Goal: Contribute content: Contribute content

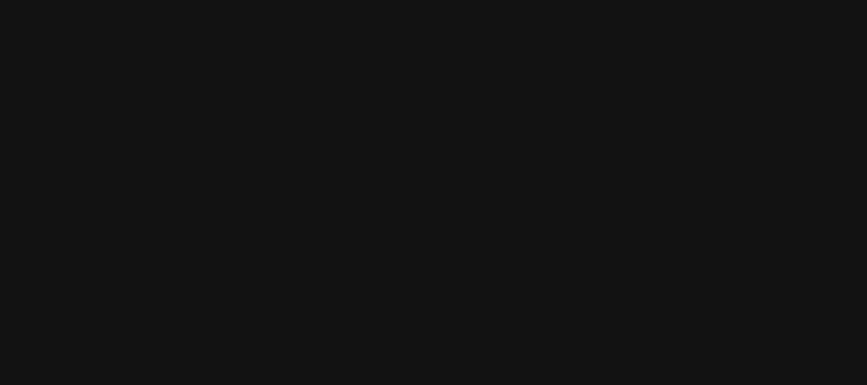
click at [429, 0] on html at bounding box center [433, 0] width 867 height 0
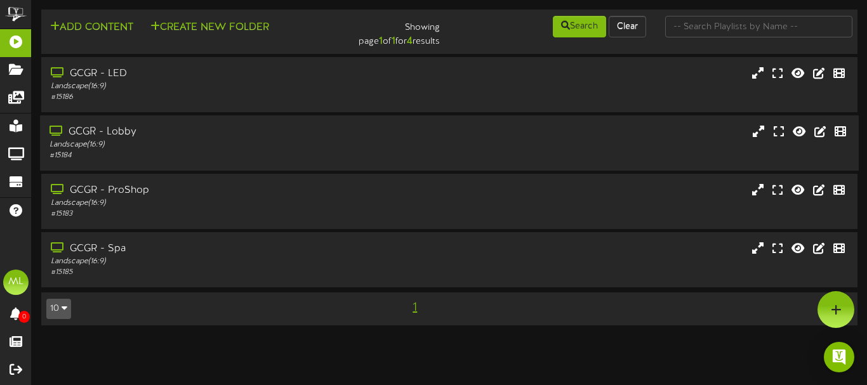
click at [188, 149] on div "Landscape ( 16:9 )" at bounding box center [211, 145] width 322 height 11
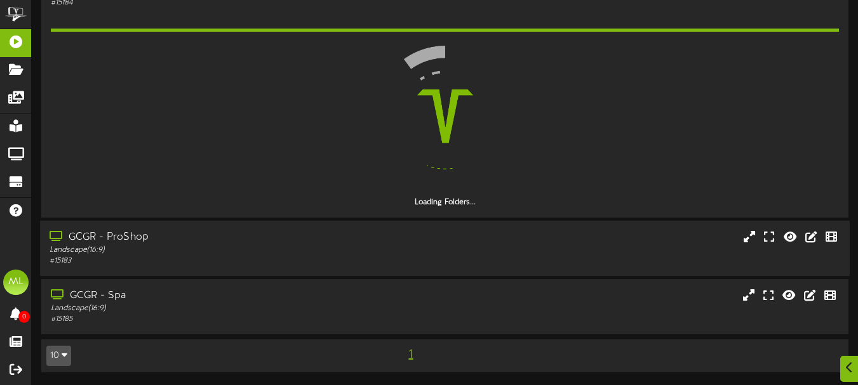
scroll to position [117, 0]
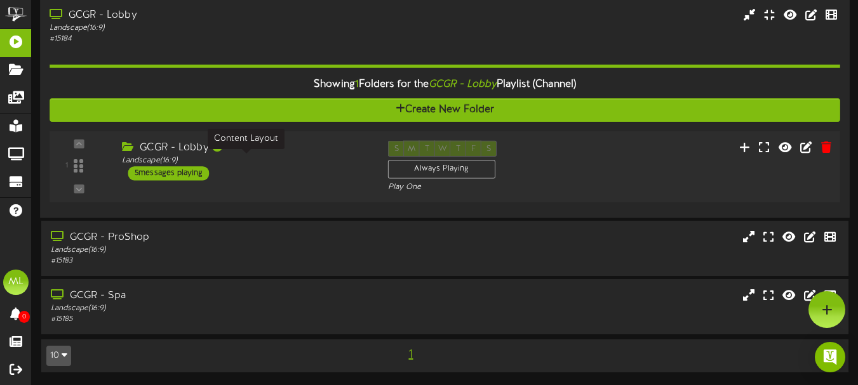
click at [265, 167] on div "GCGR - Lobby Landscape ( 16:9 ) 5 messages playing" at bounding box center [245, 161] width 266 height 40
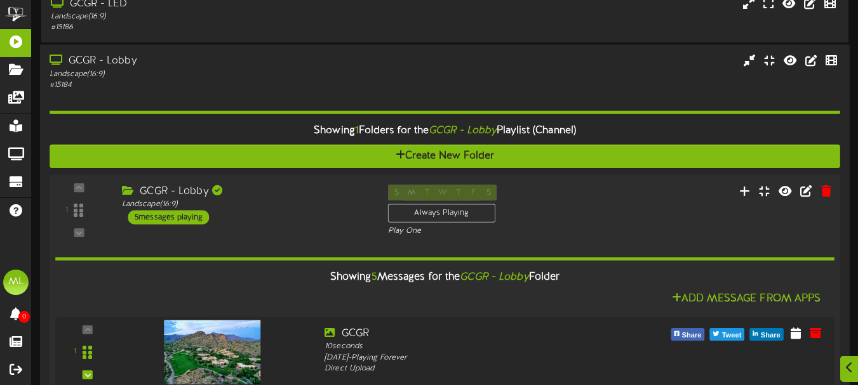
scroll to position [577, 0]
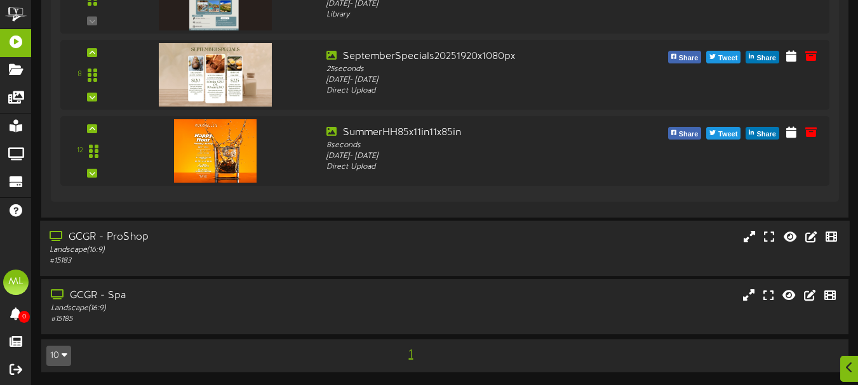
click at [223, 261] on div "# 15183" at bounding box center [209, 261] width 318 height 11
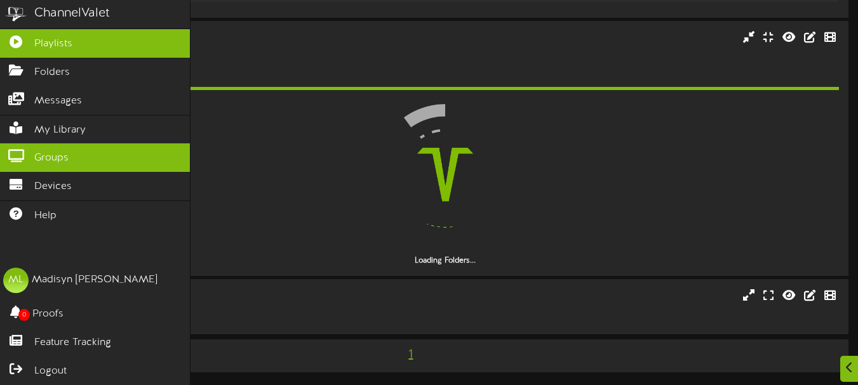
scroll to position [741, 0]
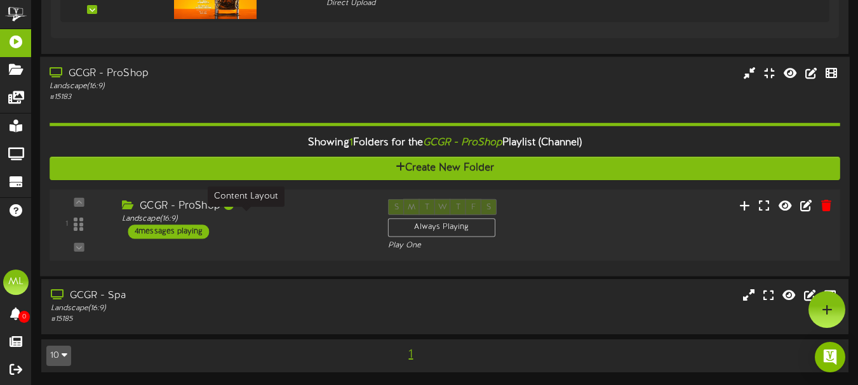
click at [286, 219] on div "Landscape ( 16:9 )" at bounding box center [245, 218] width 247 height 11
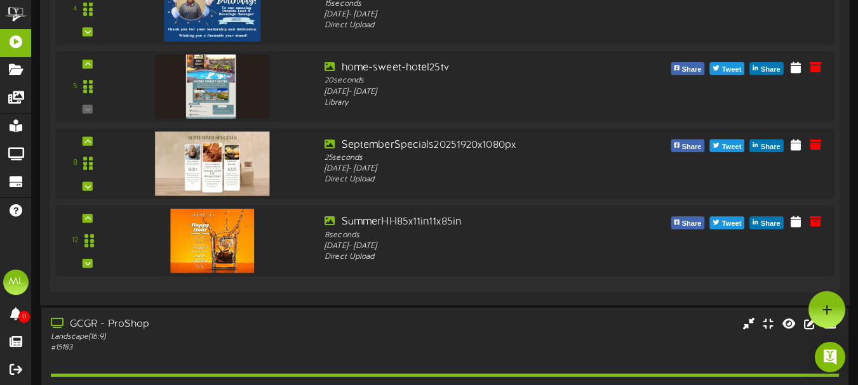
scroll to position [0, 0]
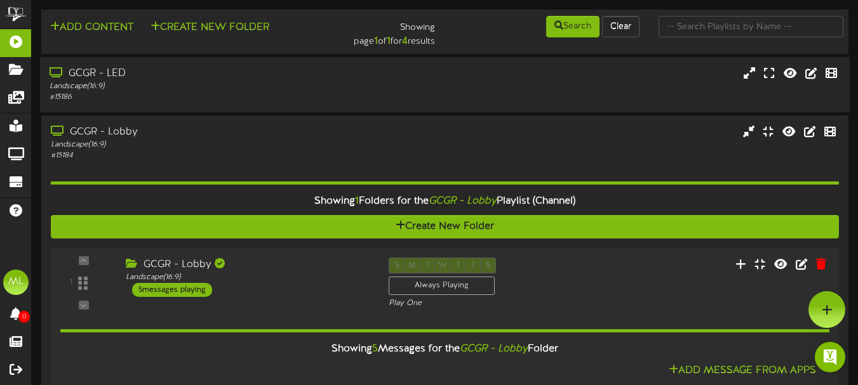
click at [187, 86] on div "Landscape ( 16:9 )" at bounding box center [209, 86] width 318 height 11
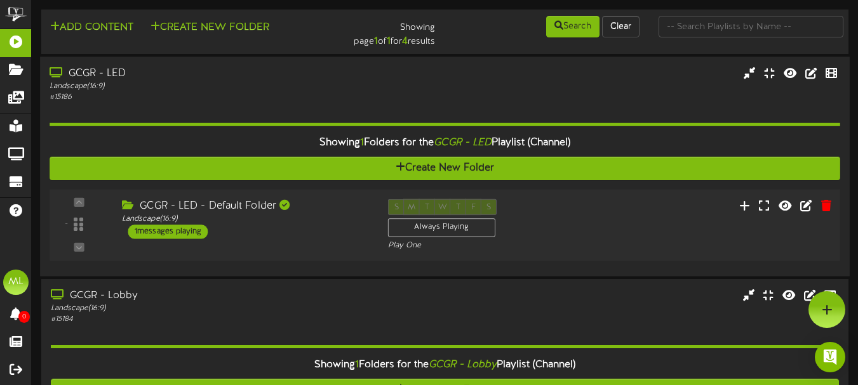
click at [263, 249] on div "- ( 16:9" at bounding box center [445, 225] width 798 height 52
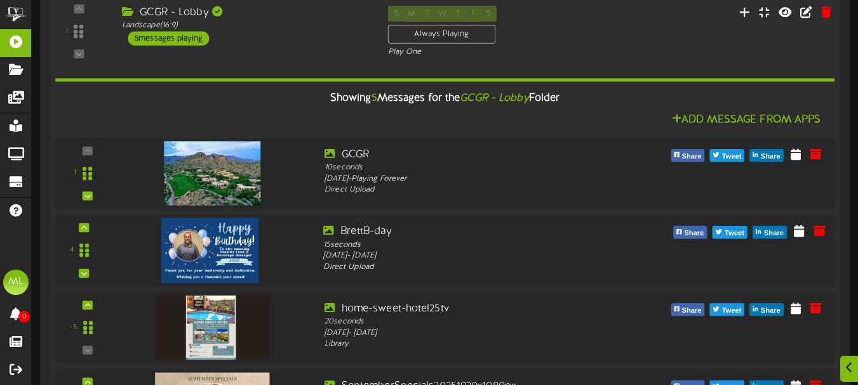
scroll to position [571, 0]
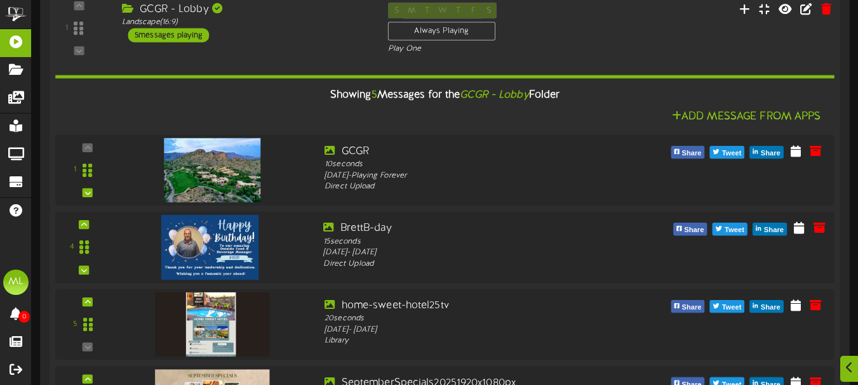
click at [233, 232] on img at bounding box center [209, 247] width 97 height 65
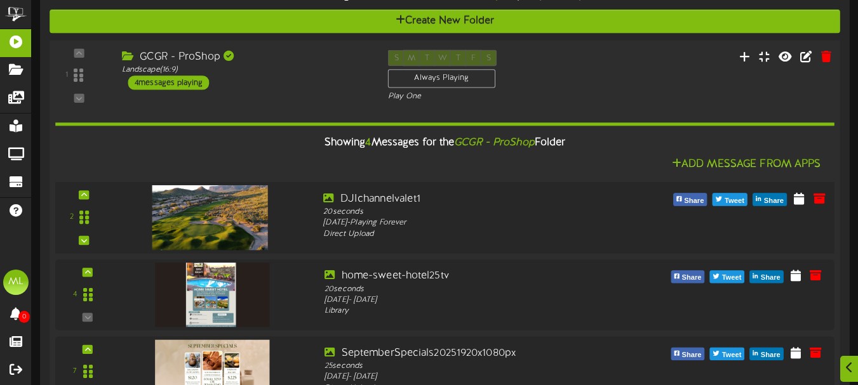
scroll to position [1443, 0]
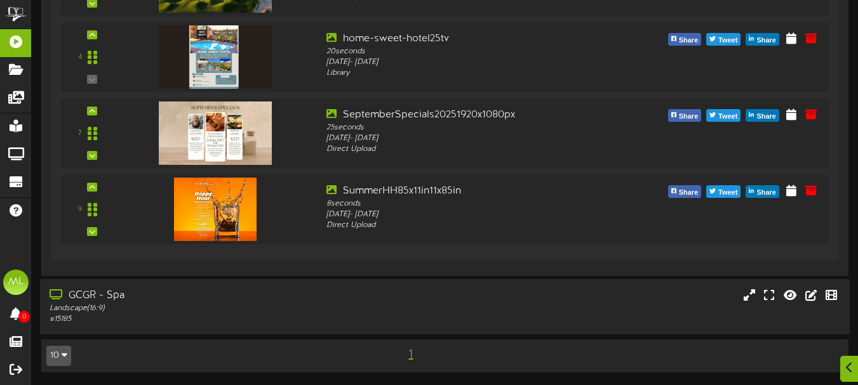
click at [197, 317] on div "# 15185" at bounding box center [209, 319] width 318 height 11
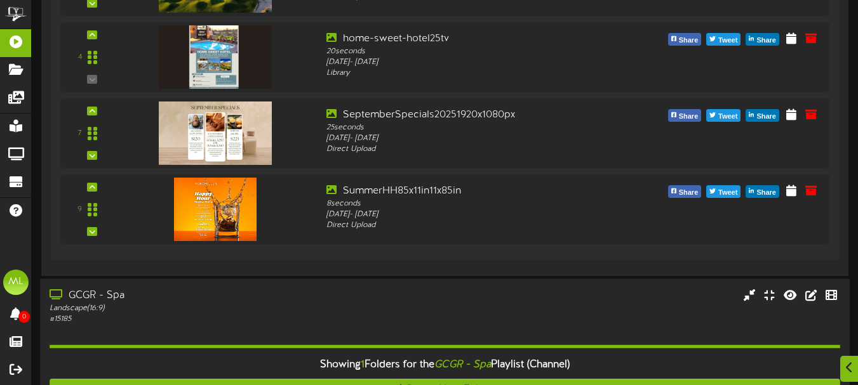
scroll to position [1607, 0]
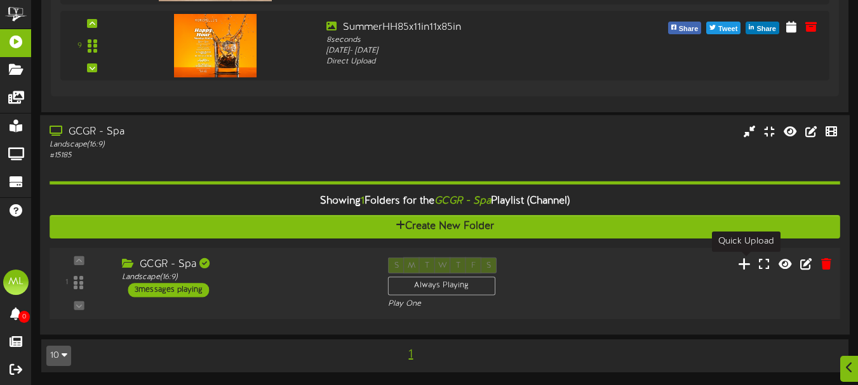
click at [749, 262] on icon at bounding box center [744, 263] width 13 height 14
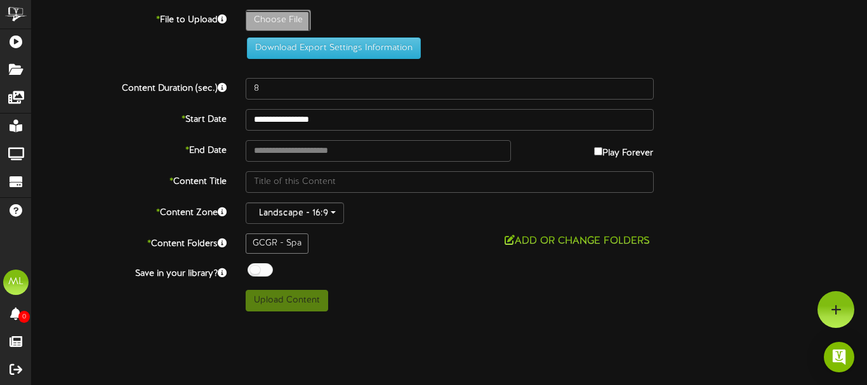
type input "**********"
type input "FlashSaleInstagramStoryPromotionalBlackFridayTemplate1920x1080px"
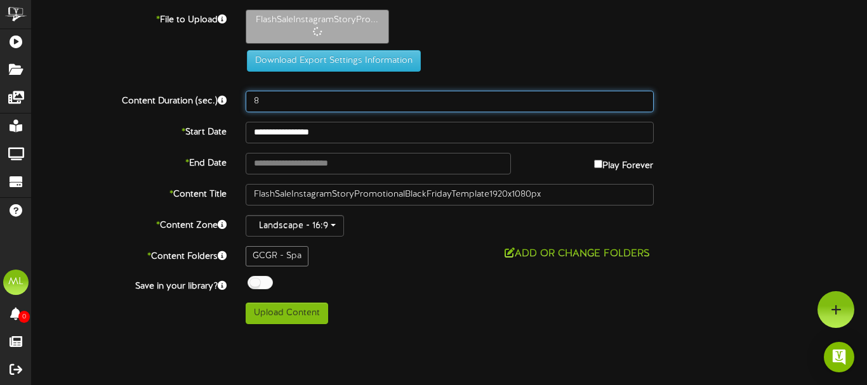
drag, startPoint x: 265, startPoint y: 102, endPoint x: 243, endPoint y: 102, distance: 22.2
click at [243, 102] on div "8" at bounding box center [449, 102] width 427 height 22
type input "7"
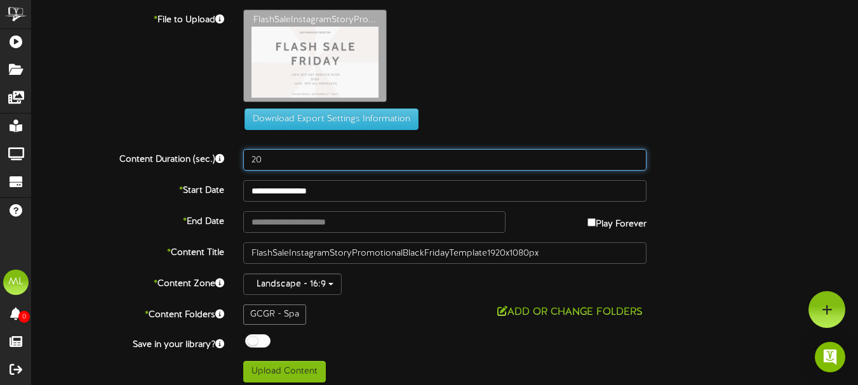
type input "20"
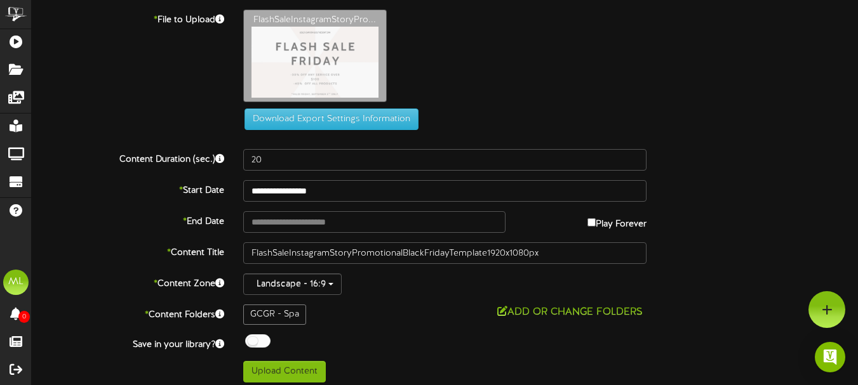
click at [616, 79] on div "FlashSaleInstagramStoryPro..." at bounding box center [551, 59] width 634 height 99
click at [433, 196] on input "**********" at bounding box center [445, 191] width 404 height 22
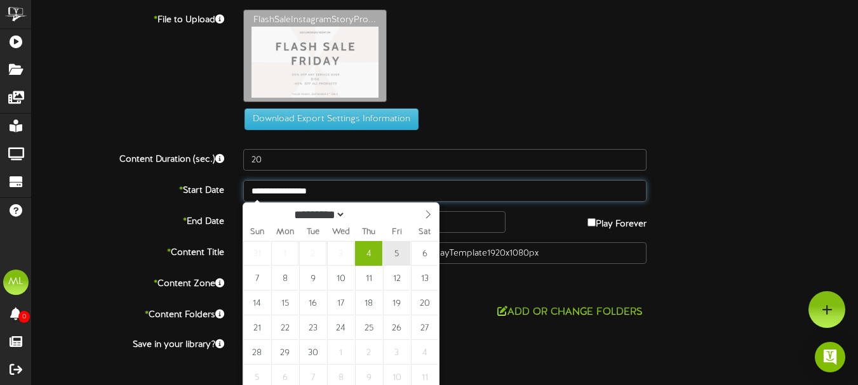
type input "**********"
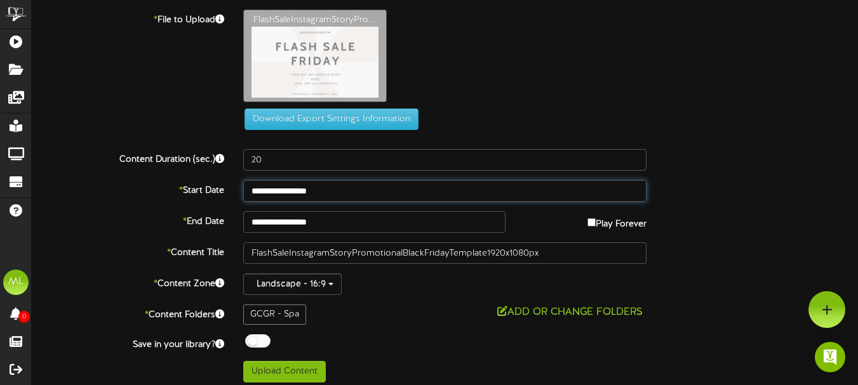
click at [462, 187] on input "**********" at bounding box center [445, 191] width 404 height 22
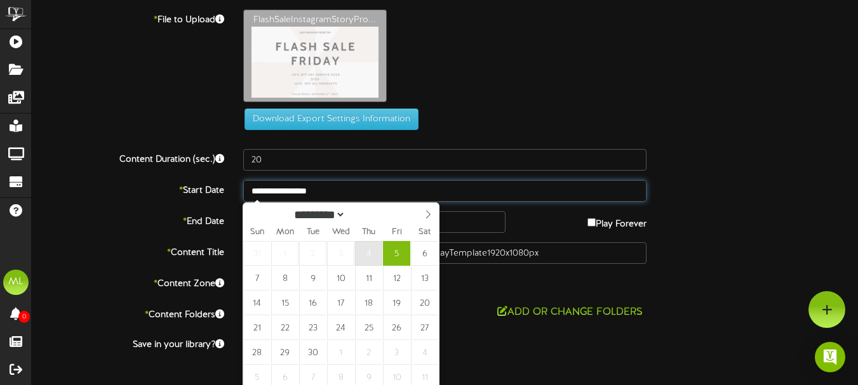
type input "**********"
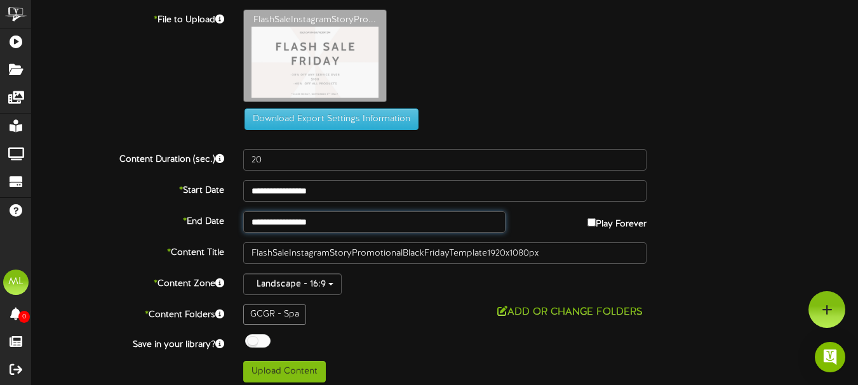
click at [303, 230] on input "**********" at bounding box center [374, 222] width 263 height 22
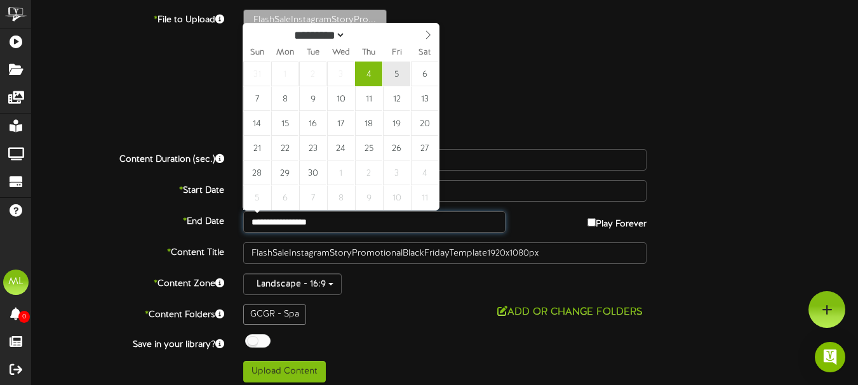
type input "**********"
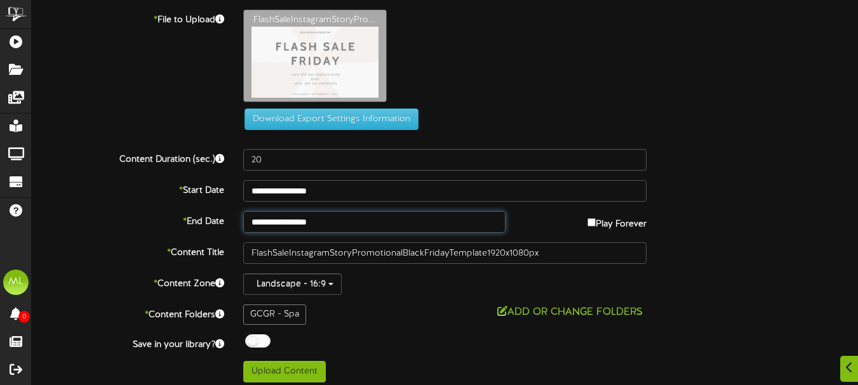
scroll to position [7, 0]
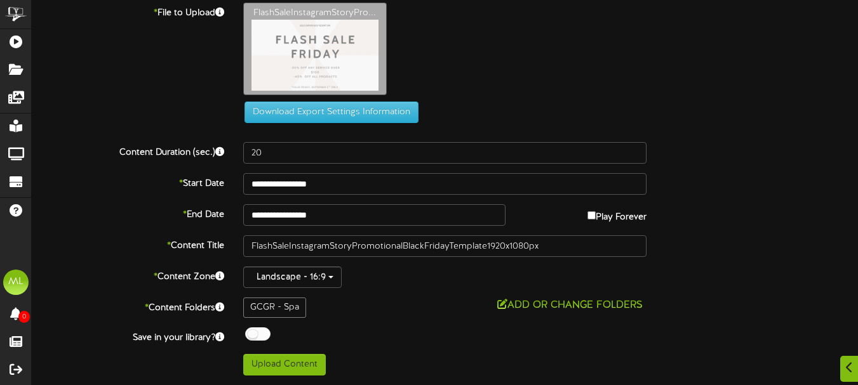
click at [271, 306] on div "GCGR - Spa" at bounding box center [274, 308] width 63 height 20
click at [587, 313] on button "Add or Change Folders" at bounding box center [569, 306] width 153 height 16
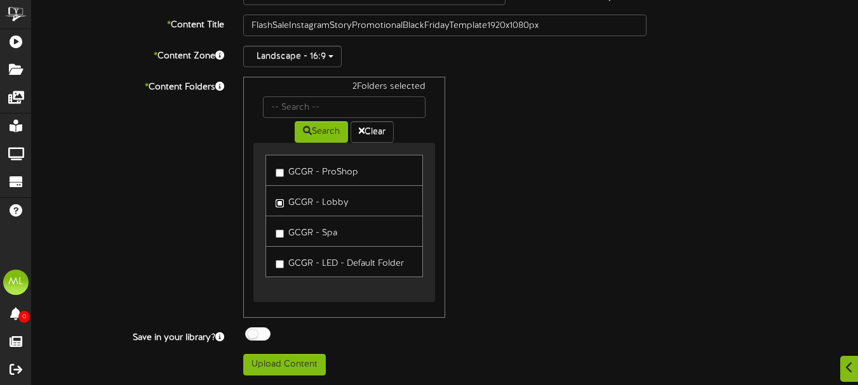
scroll to position [1, 0]
click at [252, 363] on button "Upload Content" at bounding box center [284, 365] width 83 height 22
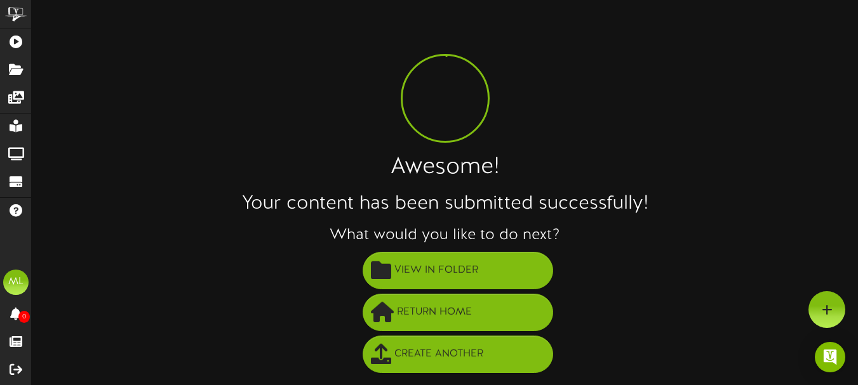
scroll to position [0, 0]
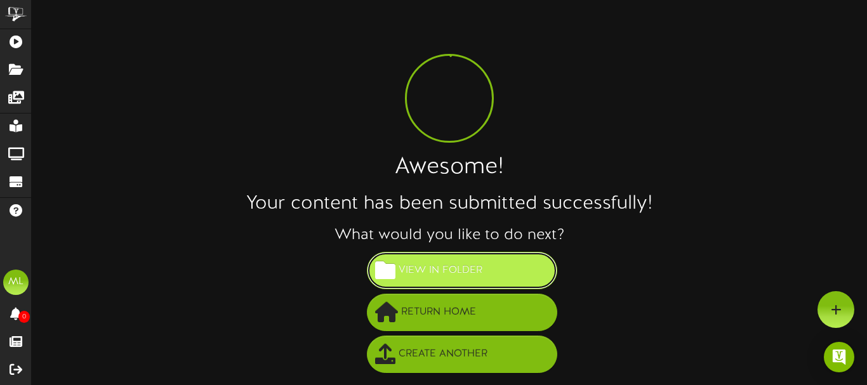
click at [485, 268] on button "View in Folder" at bounding box center [462, 270] width 190 height 37
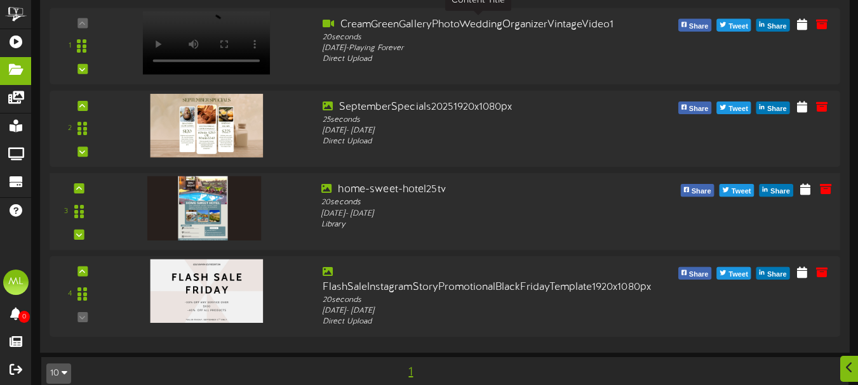
scroll to position [869, 0]
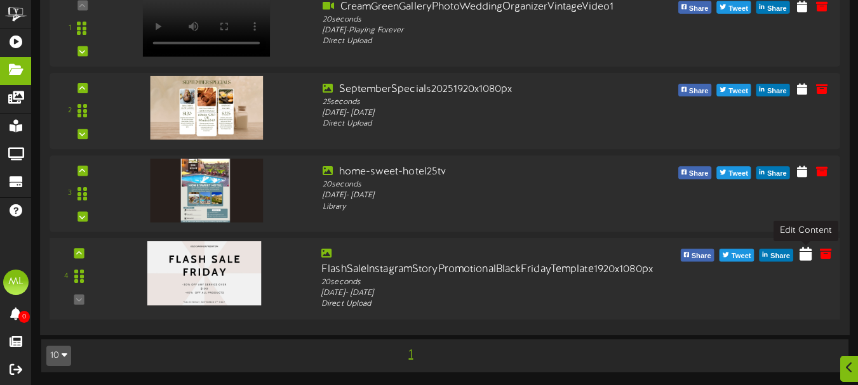
click at [807, 255] on icon at bounding box center [805, 254] width 12 height 14
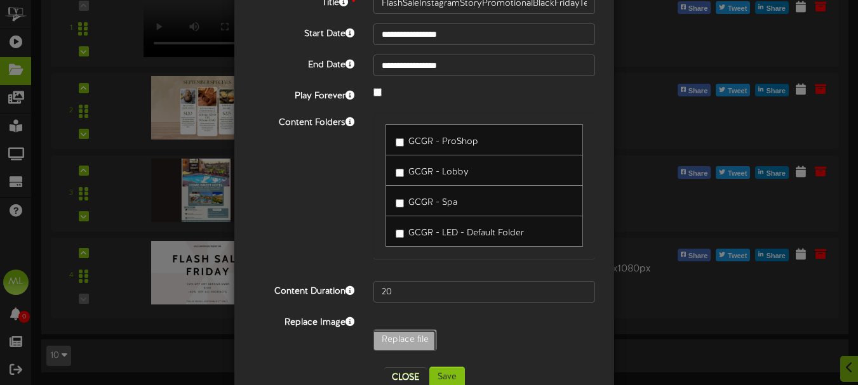
scroll to position [130, 0]
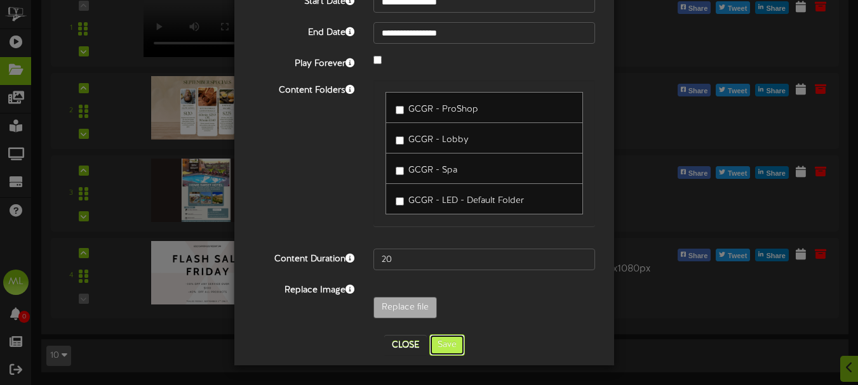
click at [453, 347] on button "Save" at bounding box center [447, 346] width 36 height 22
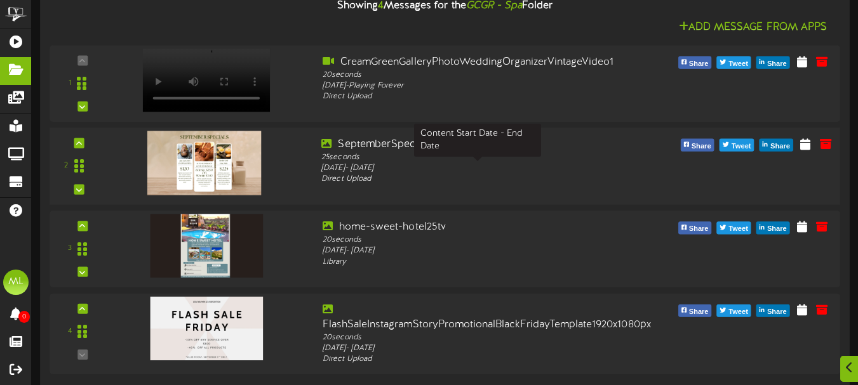
scroll to position [869, 0]
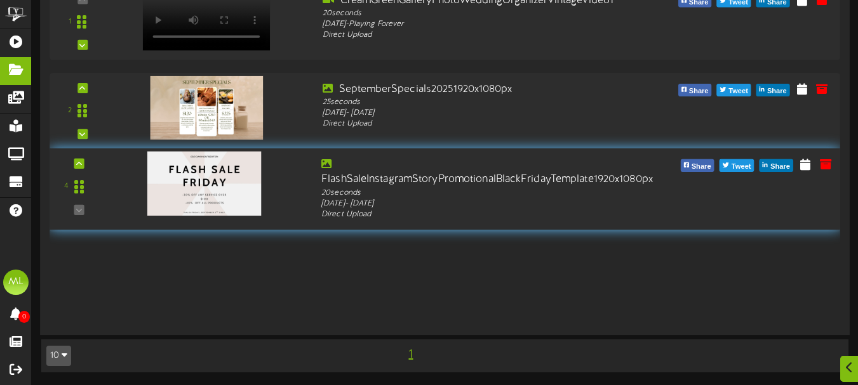
drag, startPoint x: 79, startPoint y: 275, endPoint x: 120, endPoint y: 183, distance: 100.0
click at [120, 183] on div "4 20" at bounding box center [445, 189] width 798 height 62
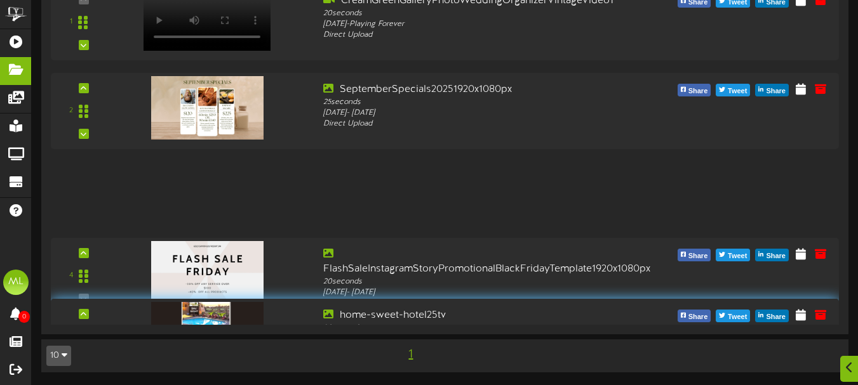
drag, startPoint x: 76, startPoint y: 189, endPoint x: 82, endPoint y: 337, distance: 148.0
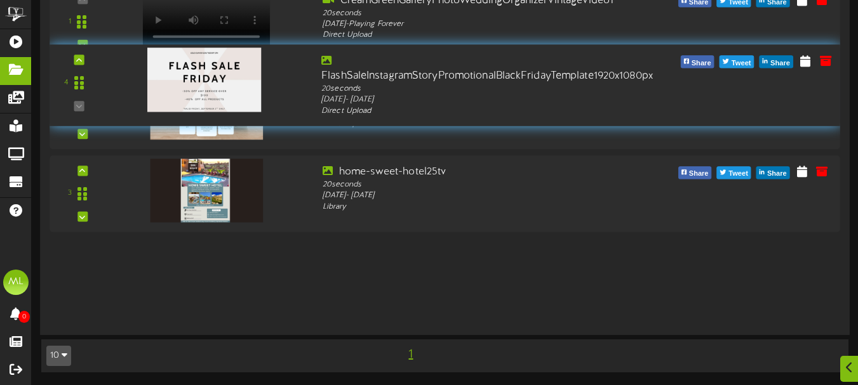
drag, startPoint x: 76, startPoint y: 279, endPoint x: 101, endPoint y: 86, distance: 194.6
click at [101, 86] on div "4" at bounding box center [78, 83] width 47 height 58
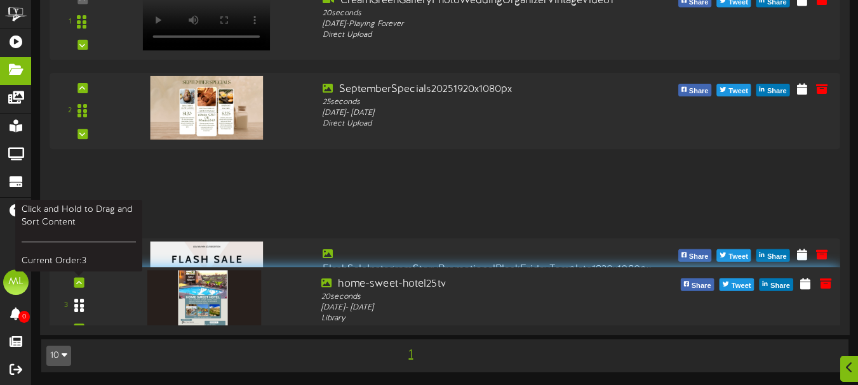
drag, startPoint x: 79, startPoint y: 196, endPoint x: 86, endPoint y: 308, distance: 111.9
click at [86, 308] on div at bounding box center [78, 306] width 29 height 32
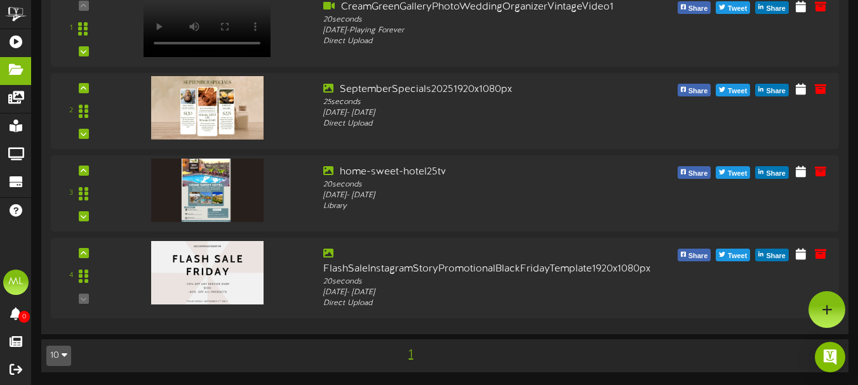
scroll to position [488, 0]
